Goal: Task Accomplishment & Management: Use online tool/utility

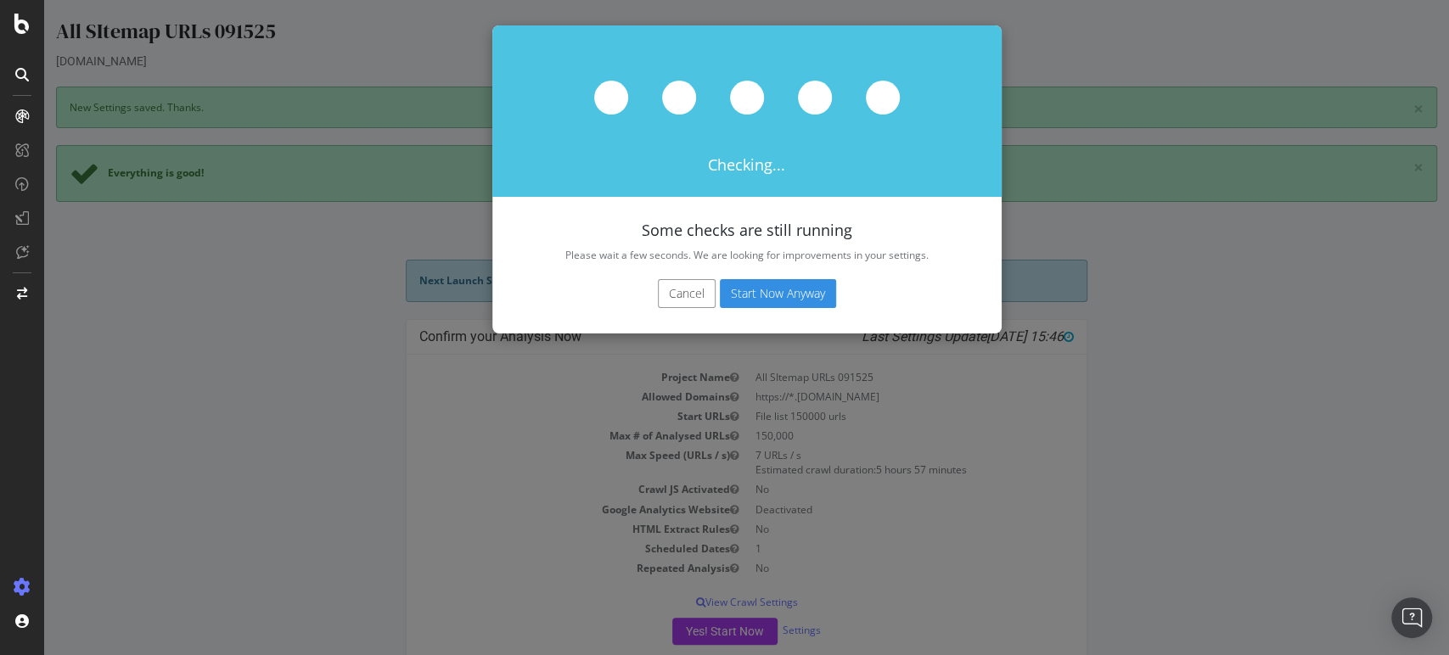
scroll to position [32, 0]
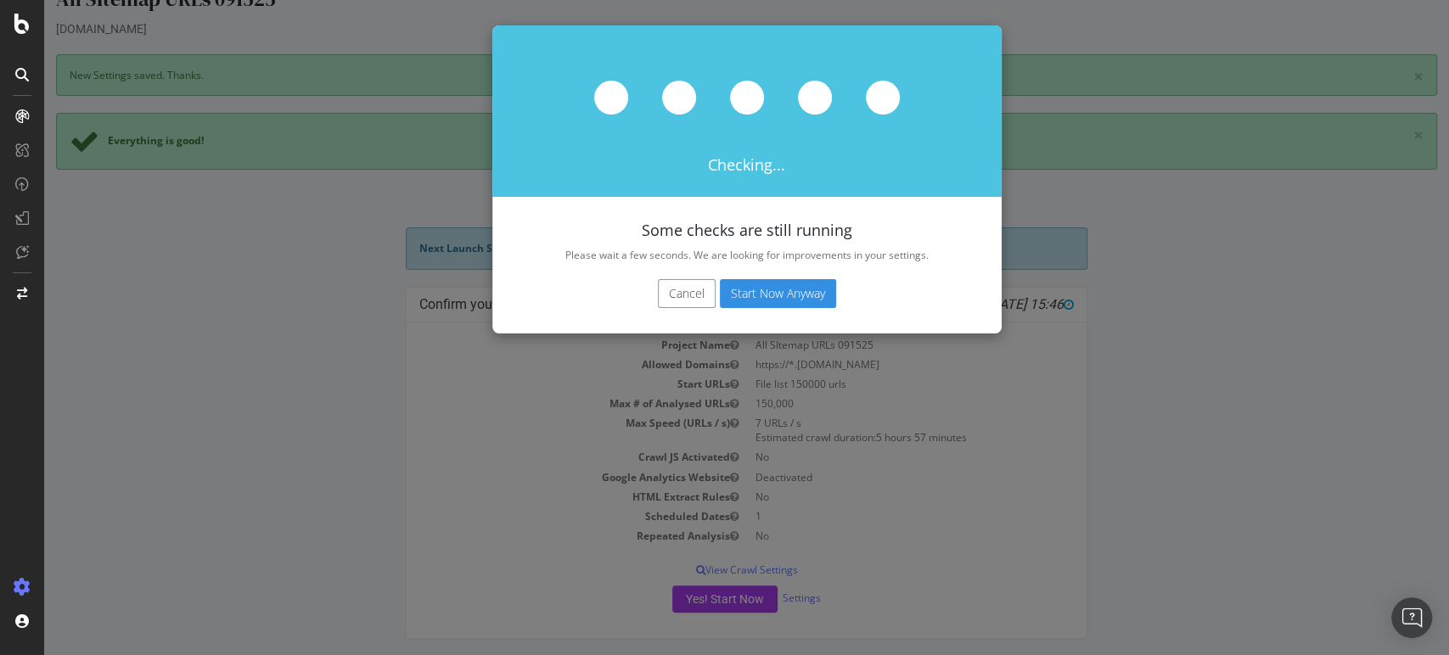
click at [785, 286] on button "Start Now Anyway" at bounding box center [778, 293] width 116 height 29
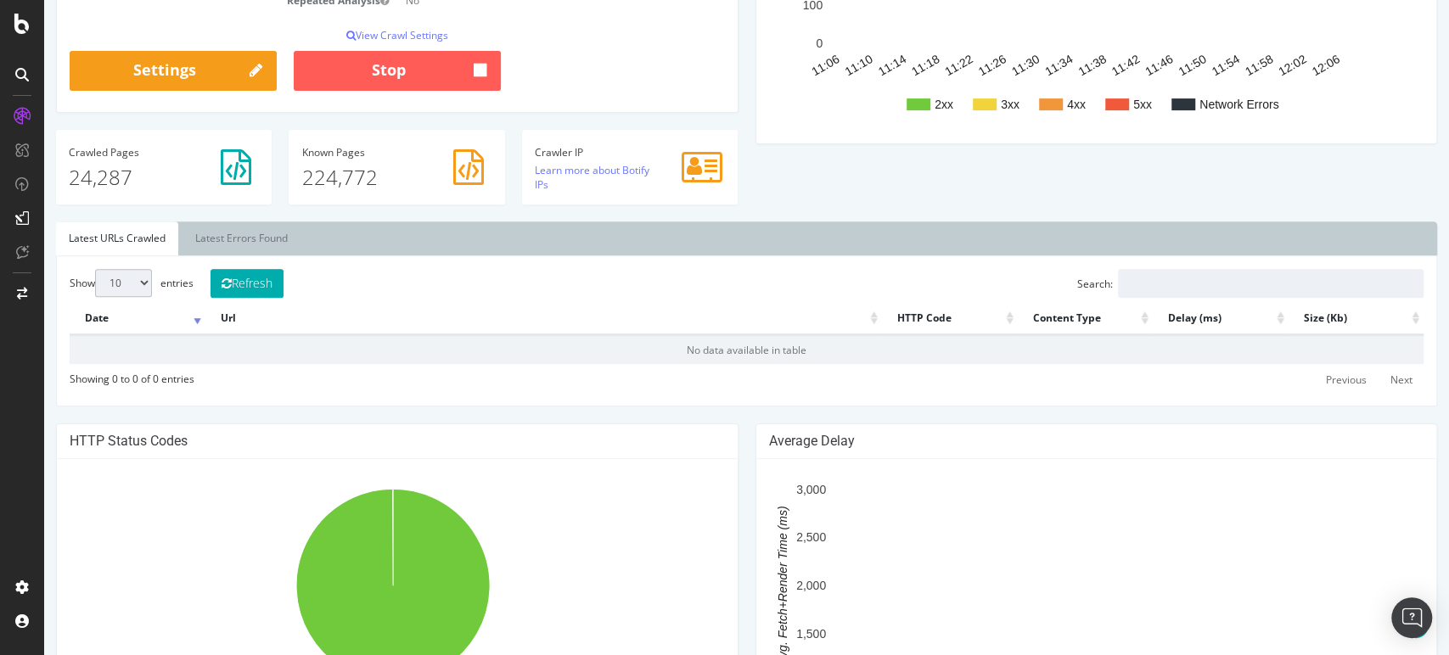
scroll to position [377, 0]
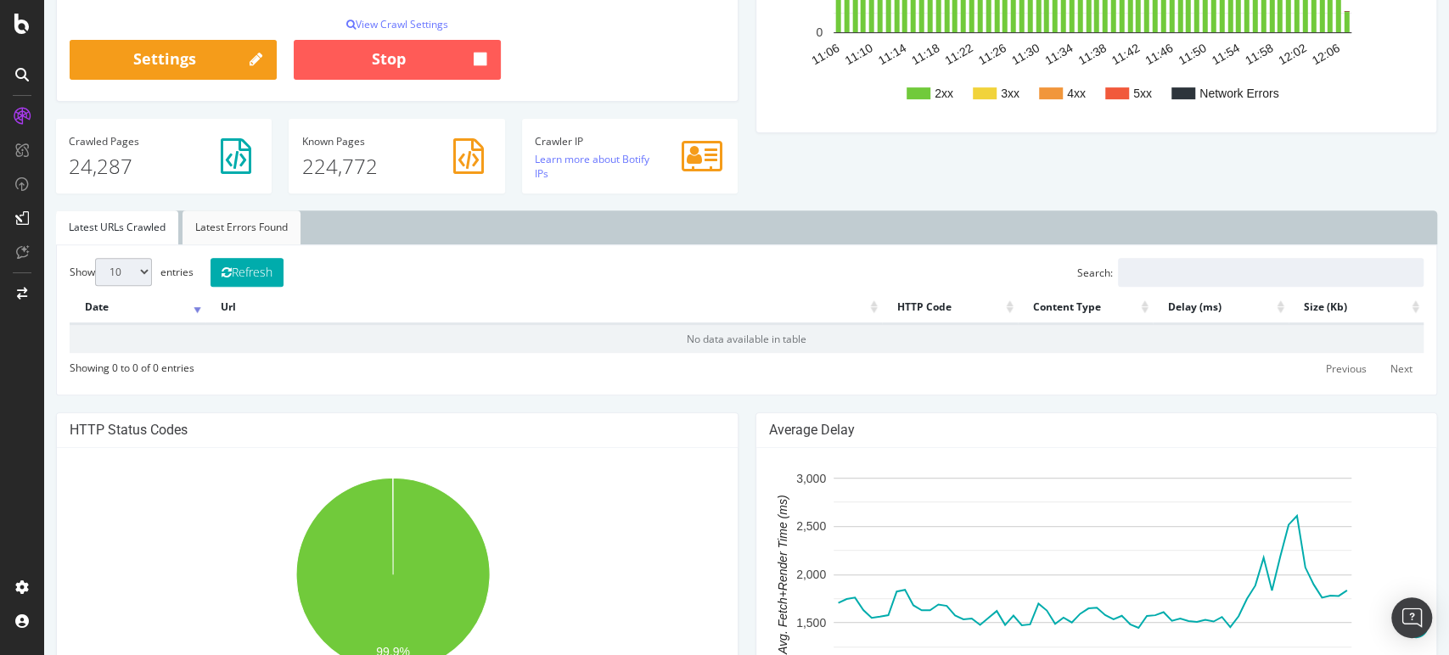
click at [246, 220] on link "Latest Errors Found" at bounding box center [242, 228] width 118 height 34
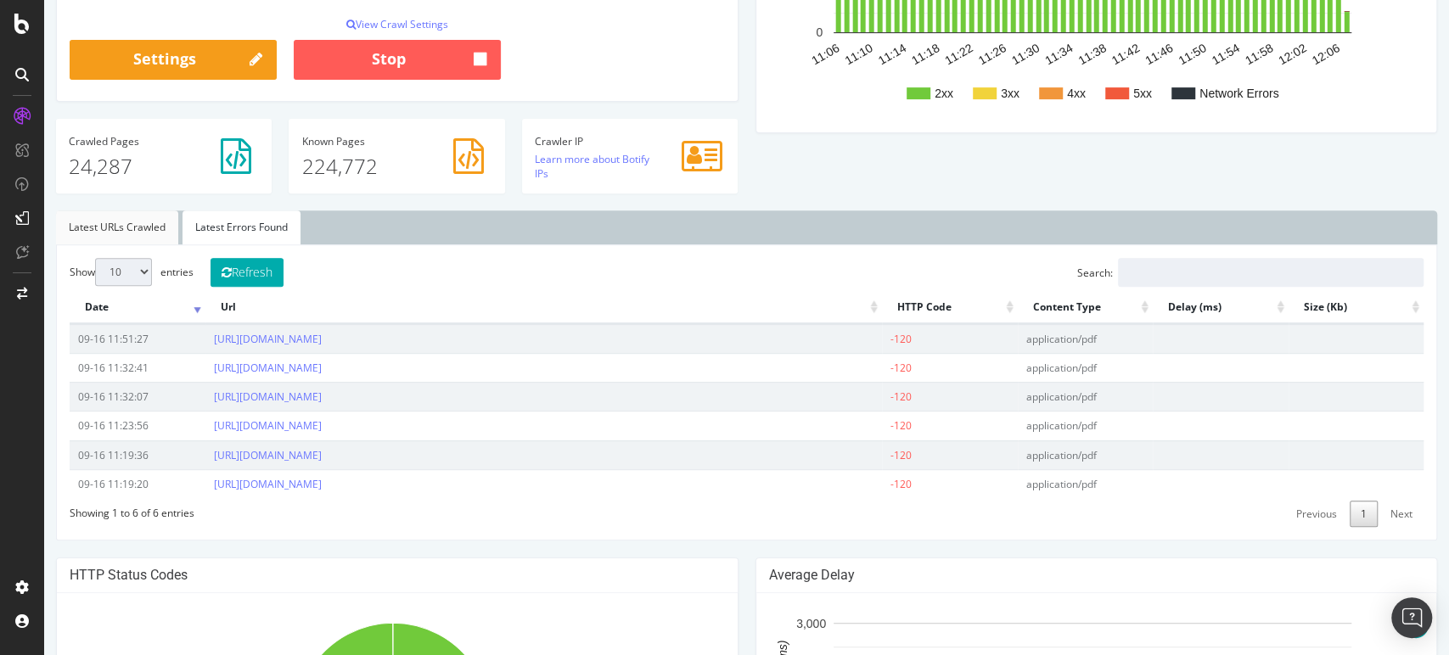
click at [132, 220] on link "Latest URLs Crawled" at bounding box center [117, 228] width 122 height 34
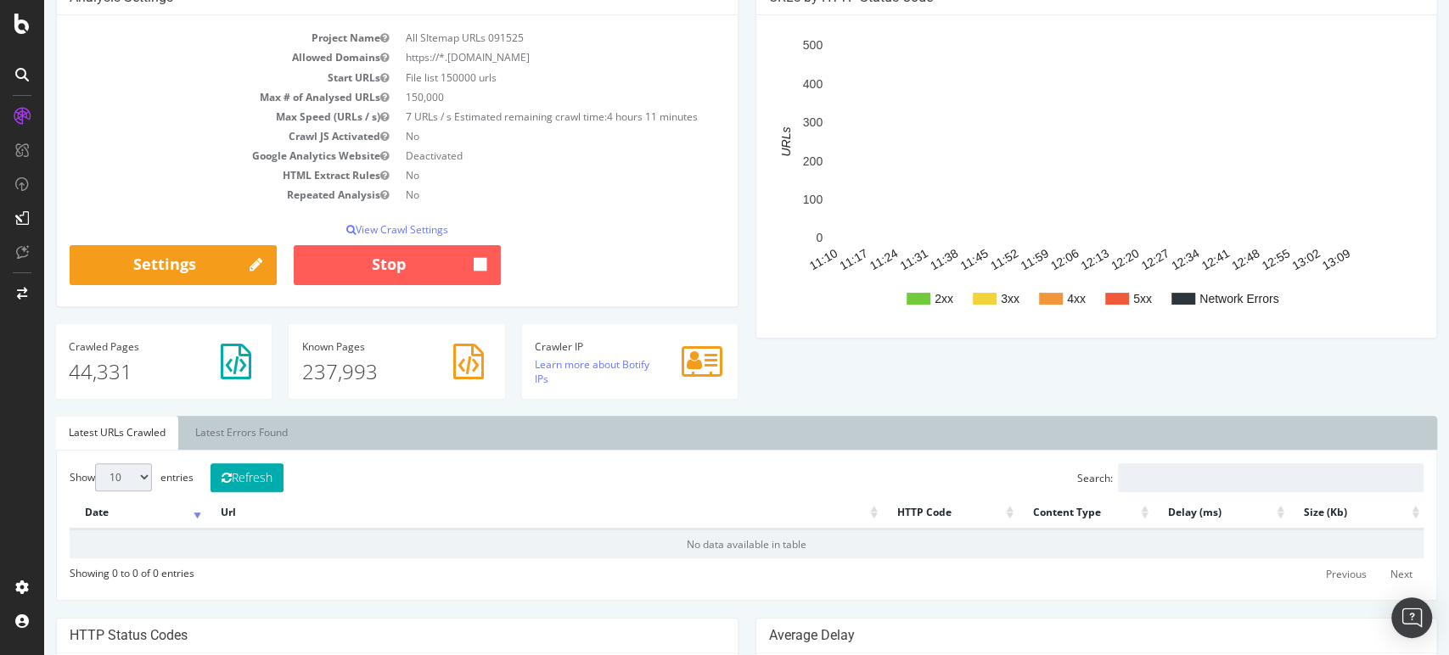
scroll to position [283, 0]
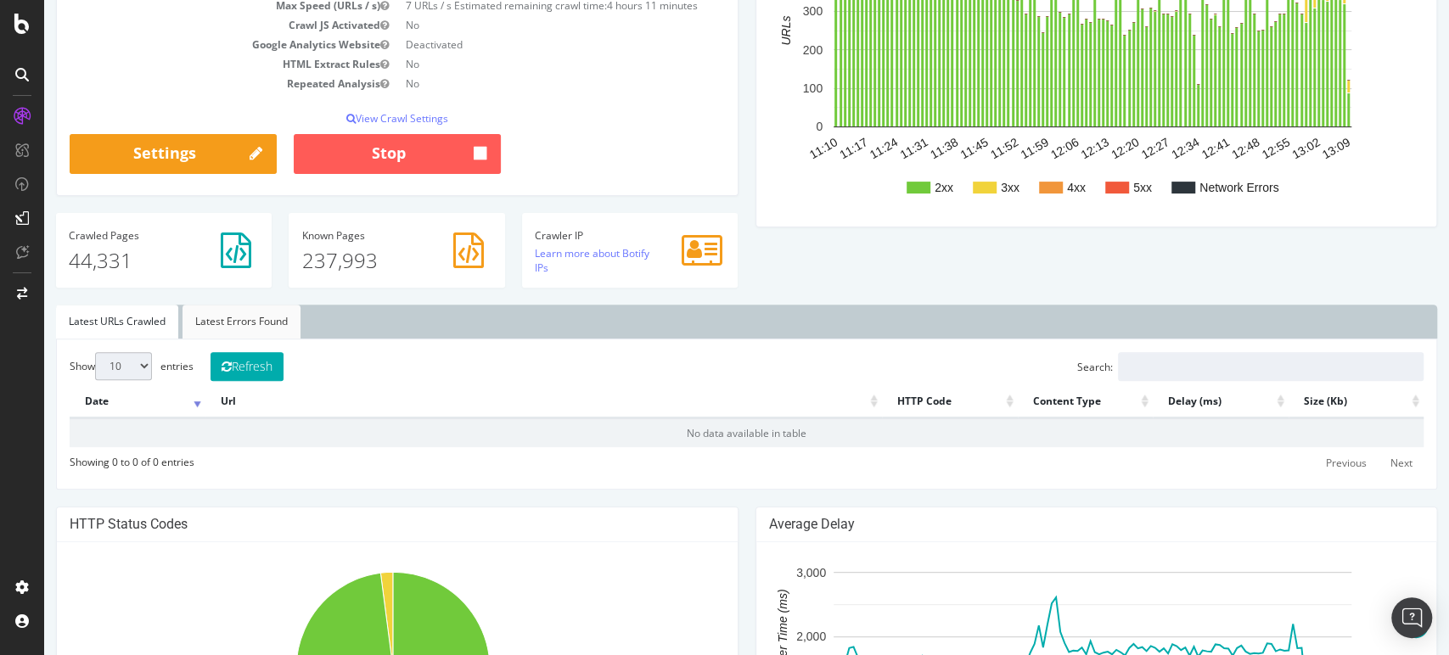
click at [251, 311] on link "Latest Errors Found" at bounding box center [242, 322] width 118 height 34
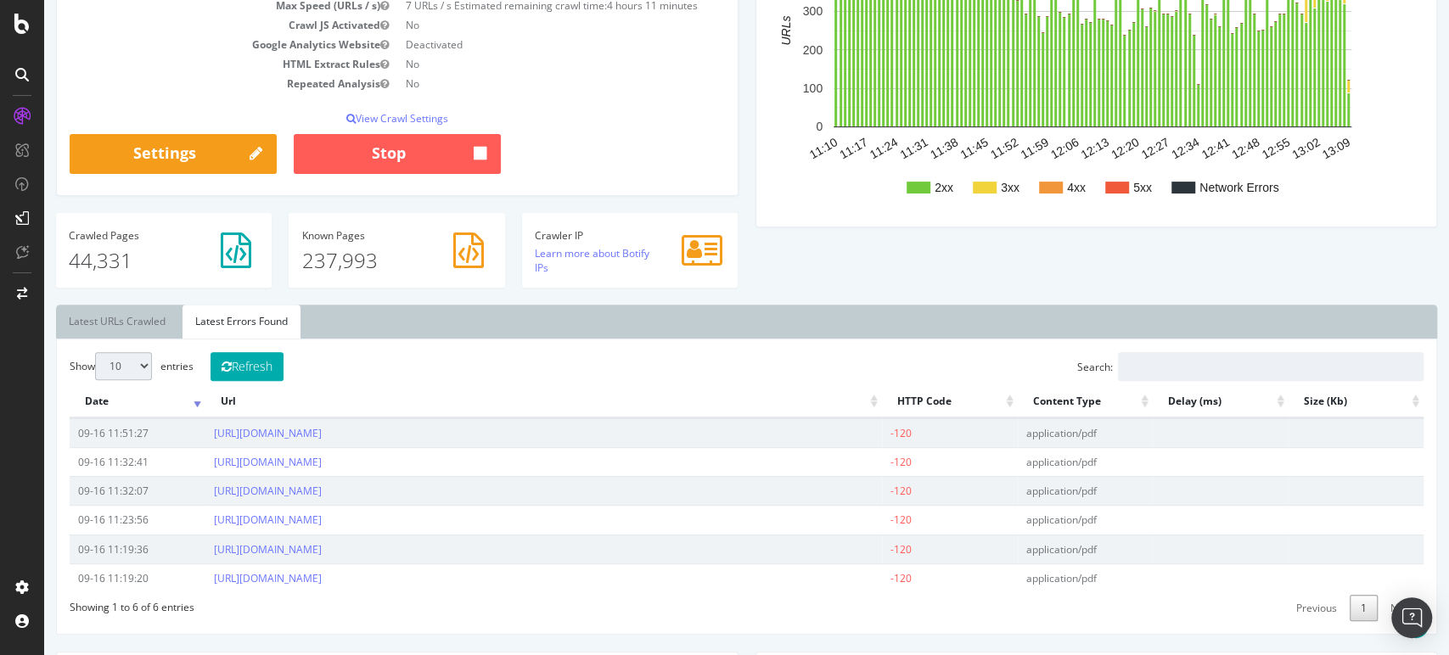
click at [950, 399] on th "HTTP Code" at bounding box center [950, 401] width 136 height 33
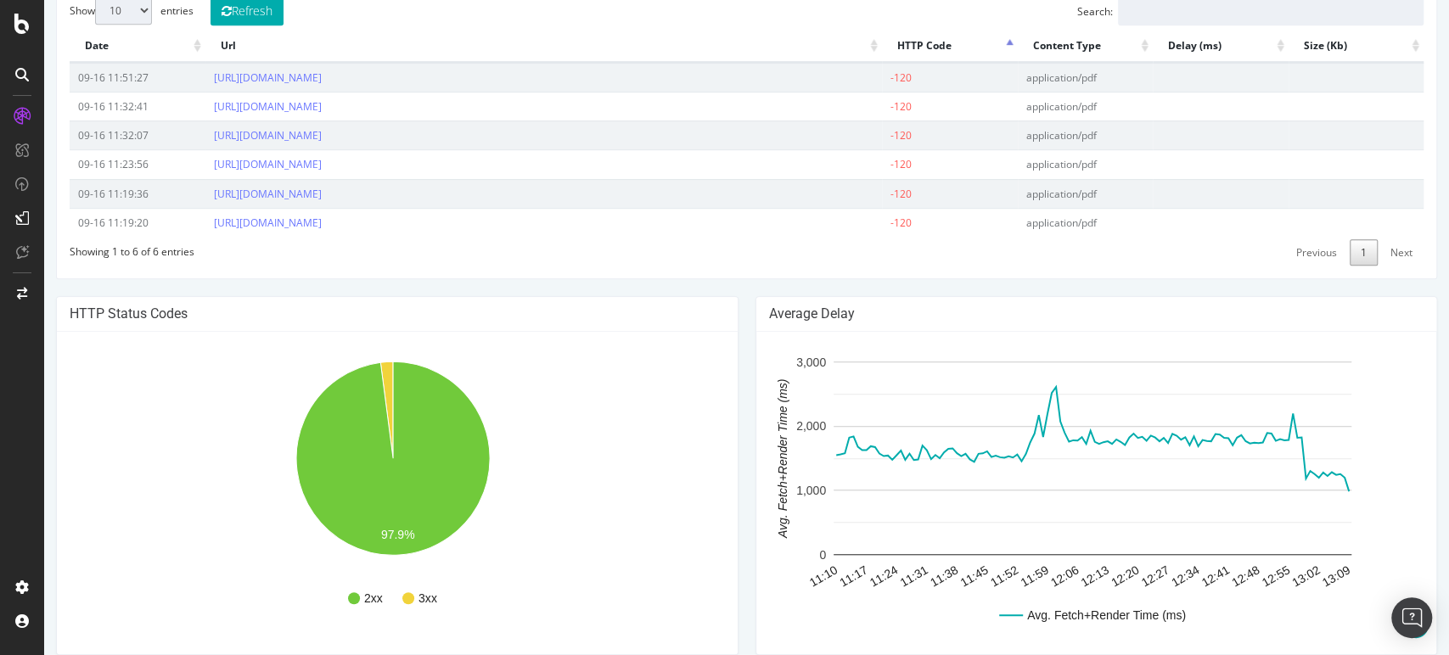
scroll to position [754, 0]
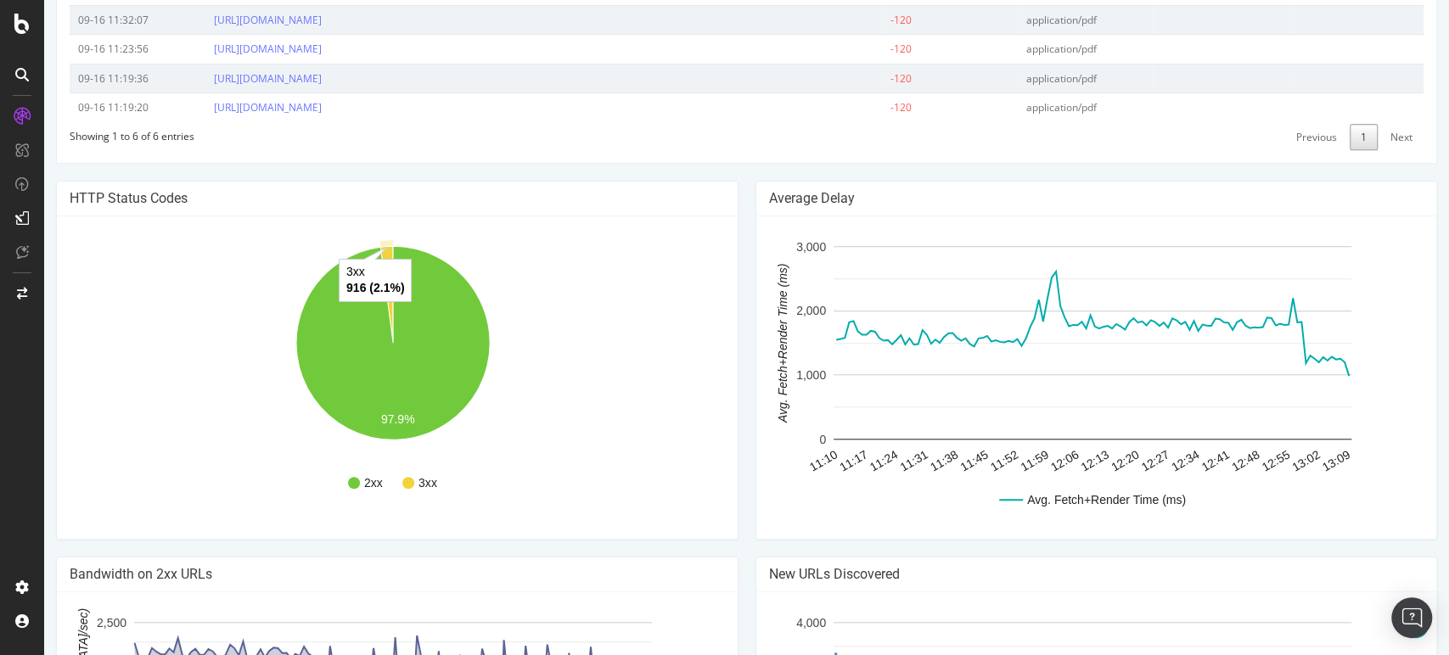
click at [390, 254] on icon "A chart." at bounding box center [386, 294] width 13 height 97
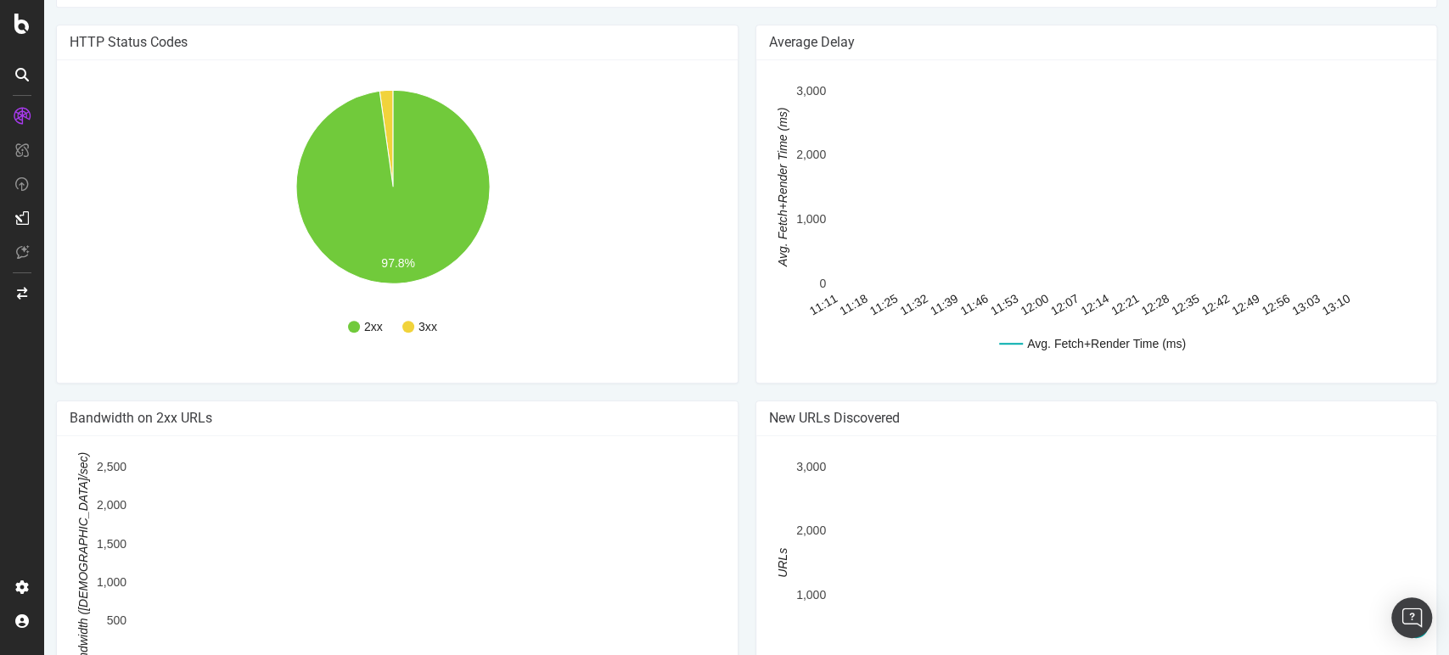
scroll to position [1028, 0]
